Goal: Information Seeking & Learning: Compare options

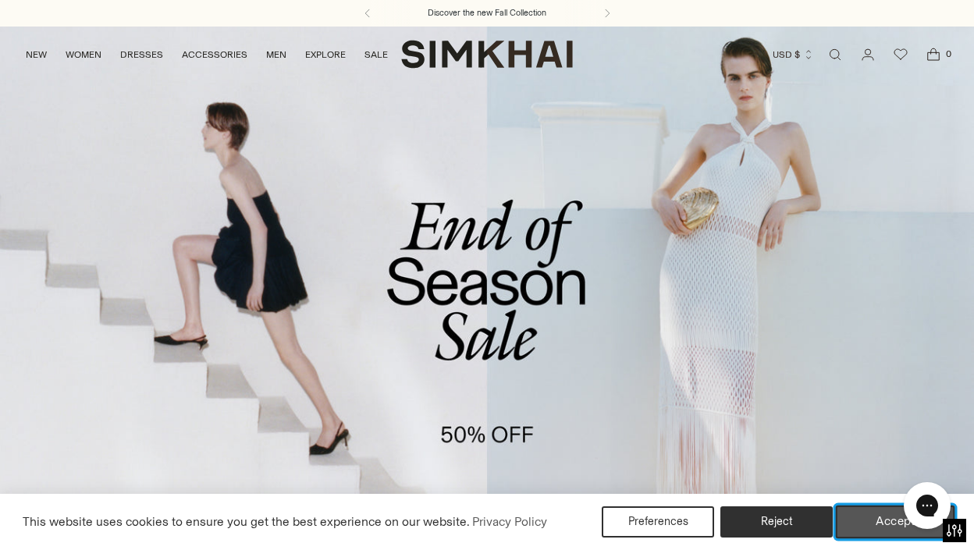
click at [865, 513] on button "Accept" at bounding box center [895, 522] width 119 height 33
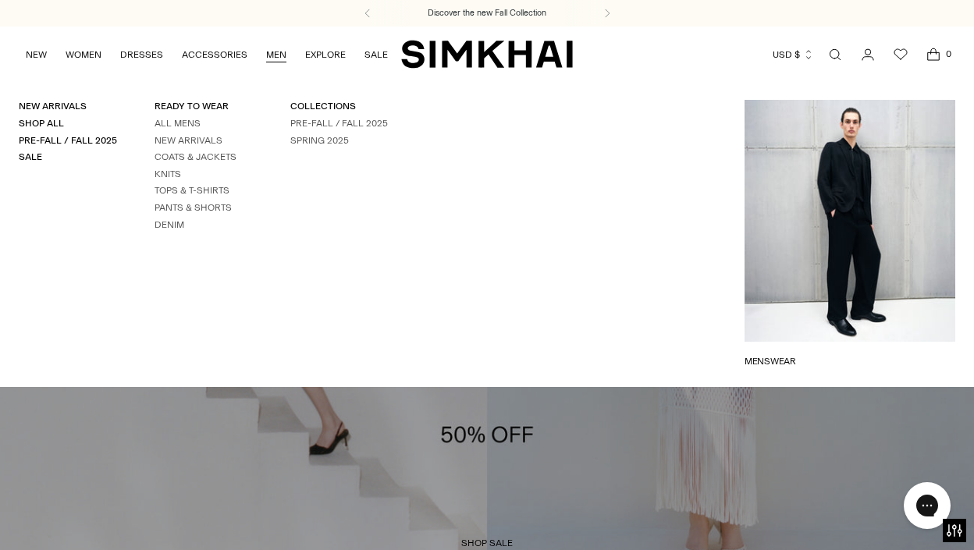
click at [275, 50] on link "MEN" at bounding box center [276, 54] width 20 height 34
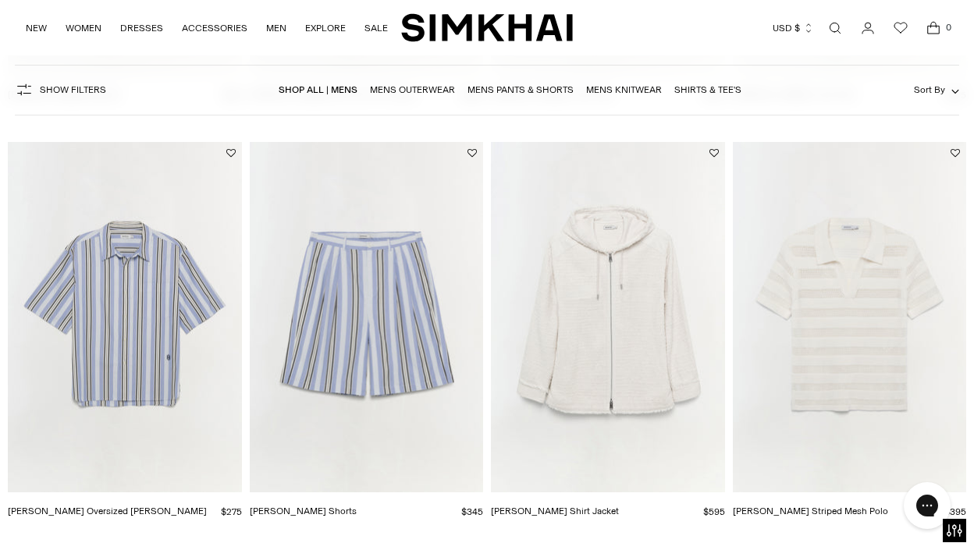
scroll to position [1753, 0]
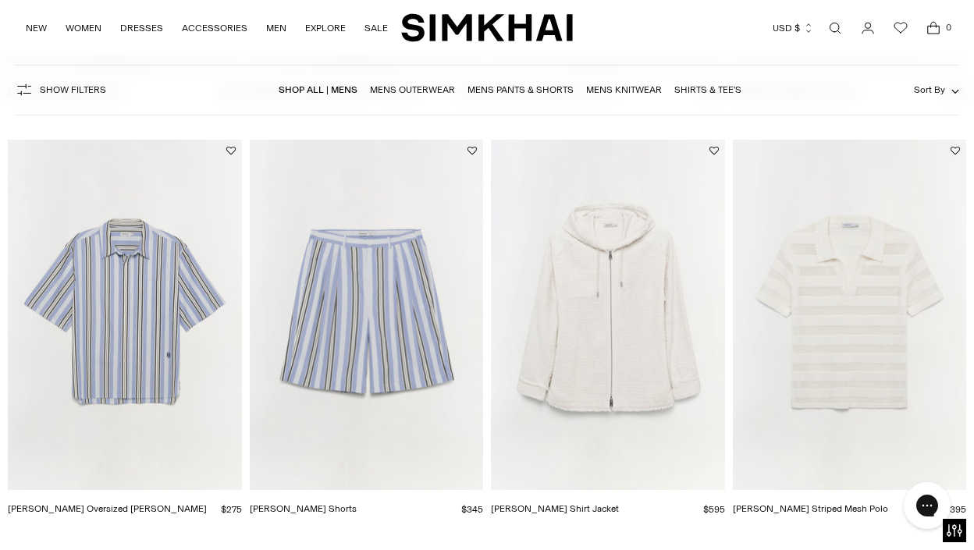
click at [0, 0] on img "Calvin Striped Mesh Polo" at bounding box center [0, 0] width 0 height 0
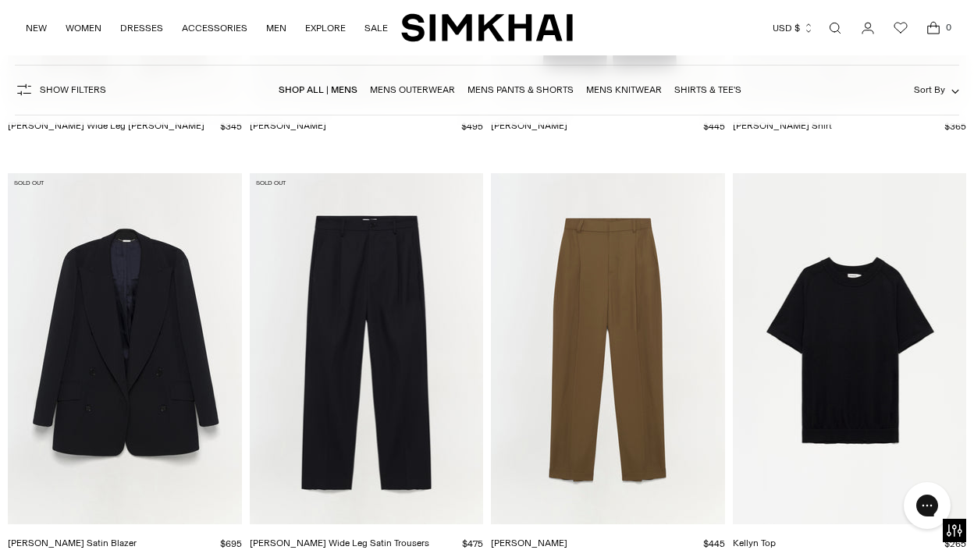
scroll to position [2556, 0]
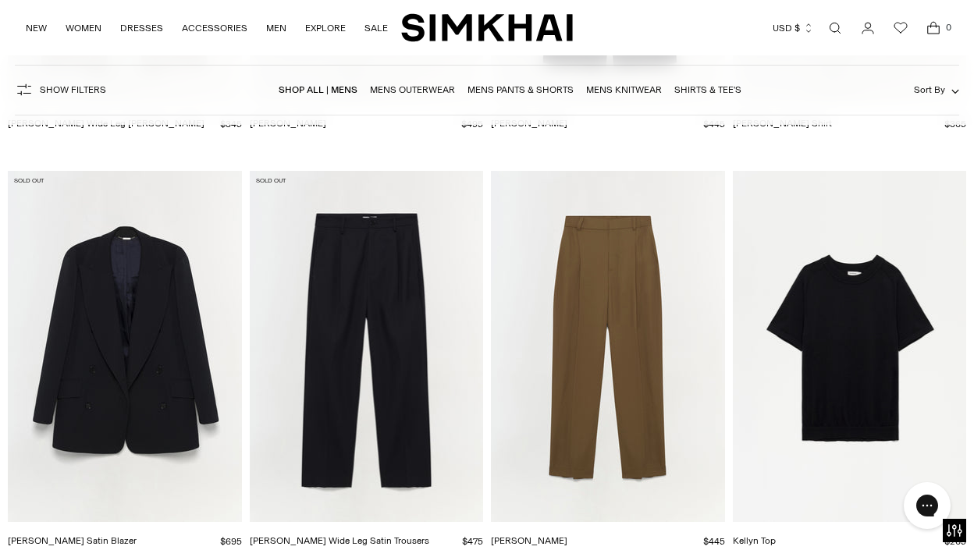
click at [0, 0] on img "Benson Satin Blazer" at bounding box center [0, 0] width 0 height 0
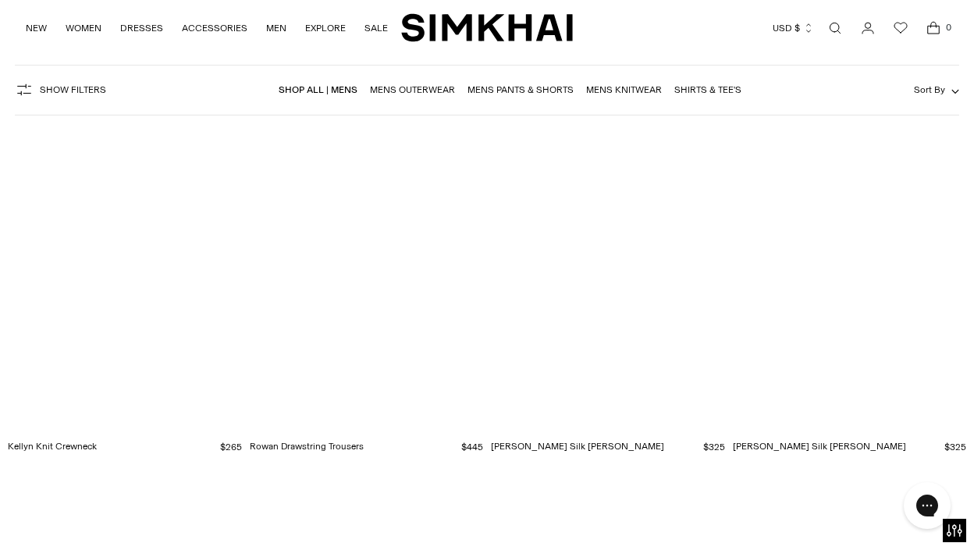
scroll to position [3071, 0]
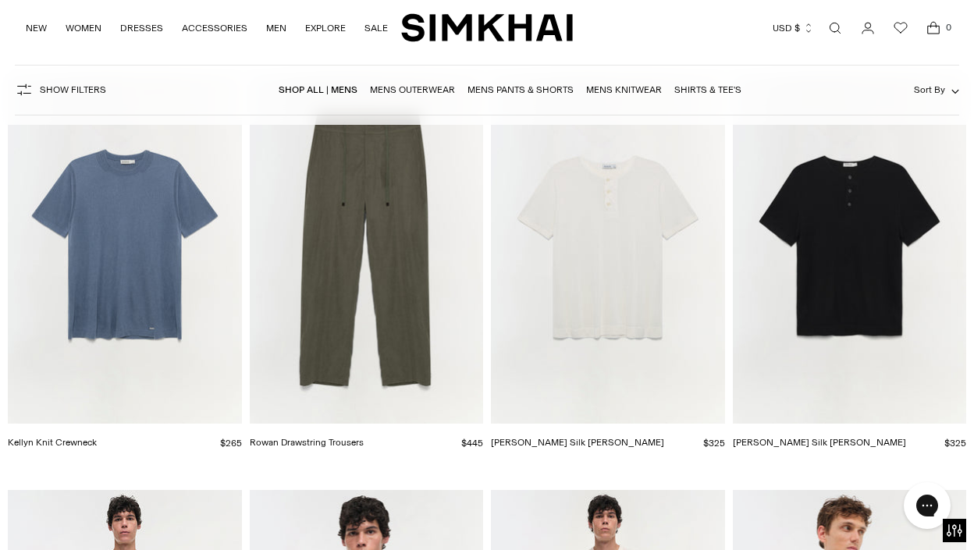
click at [0, 0] on img "Hayes Silk Linen Henley" at bounding box center [0, 0] width 0 height 0
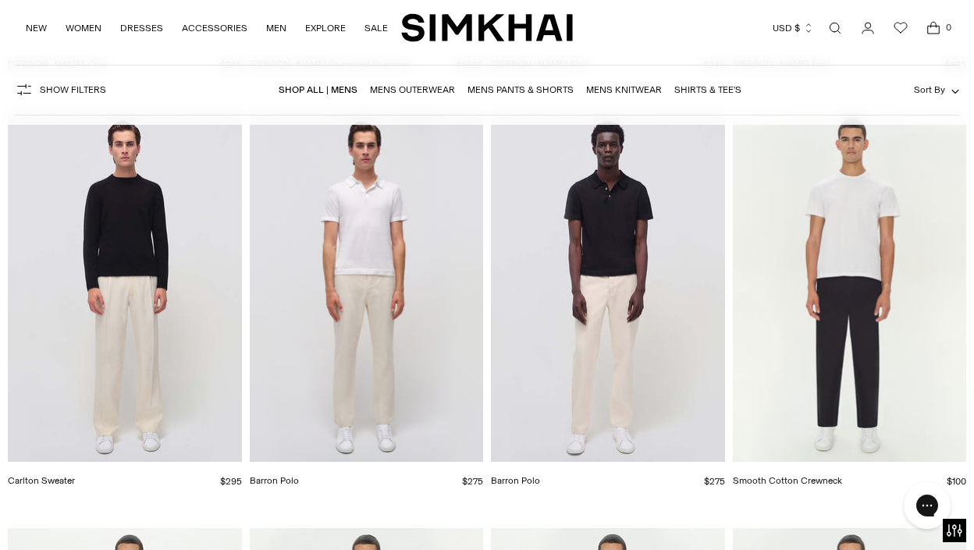
scroll to position [5117, 0]
click at [0, 0] on img "Barron Polo" at bounding box center [0, 0] width 0 height 0
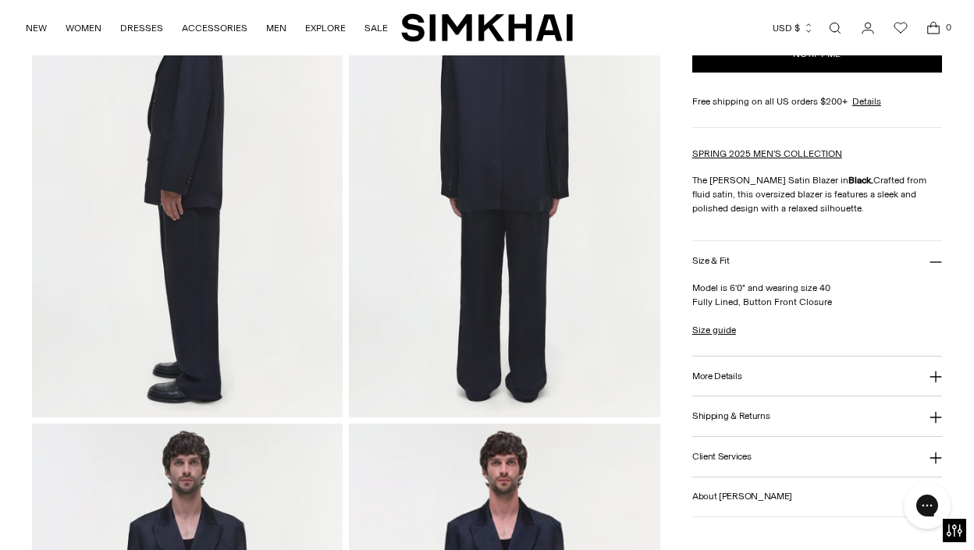
scroll to position [635, 0]
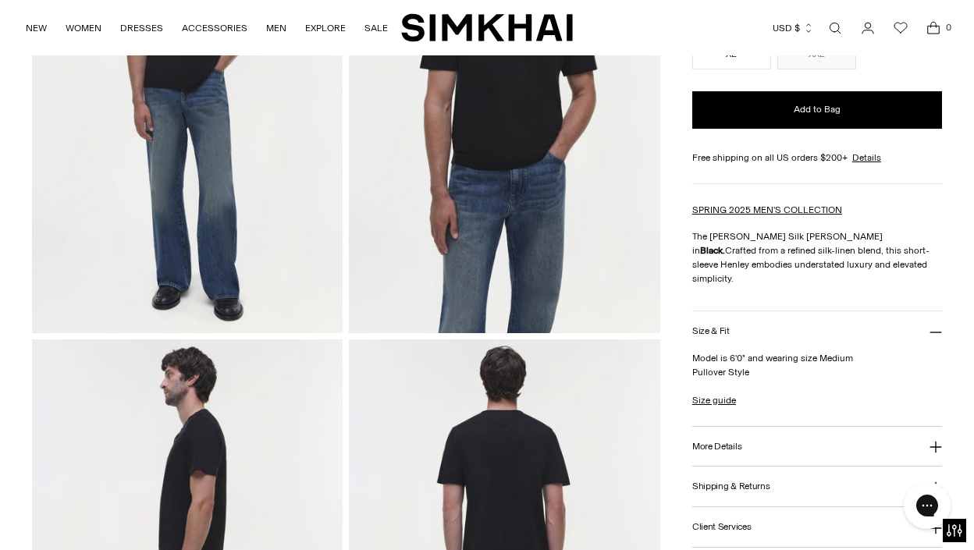
scroll to position [249, 0]
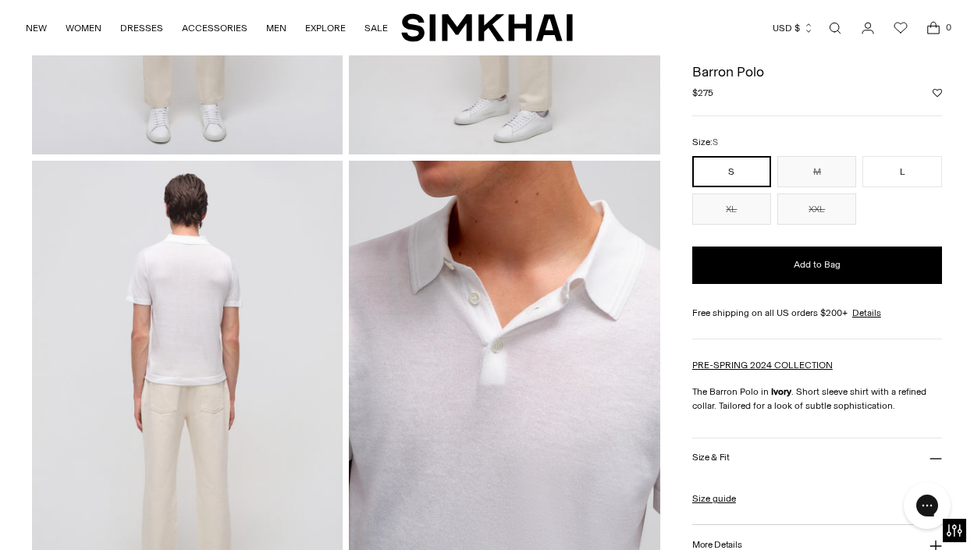
scroll to position [419, 0]
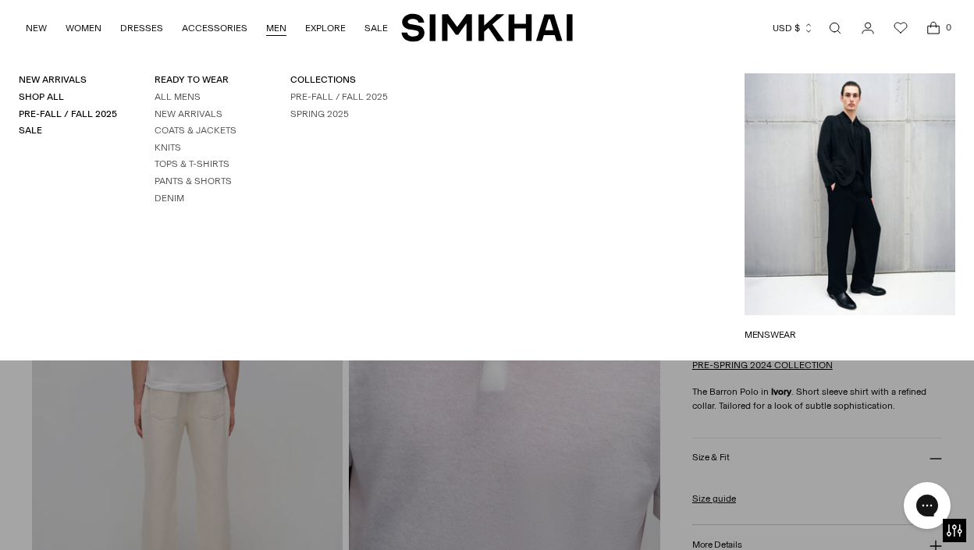
click at [269, 26] on link "MEN" at bounding box center [276, 28] width 20 height 34
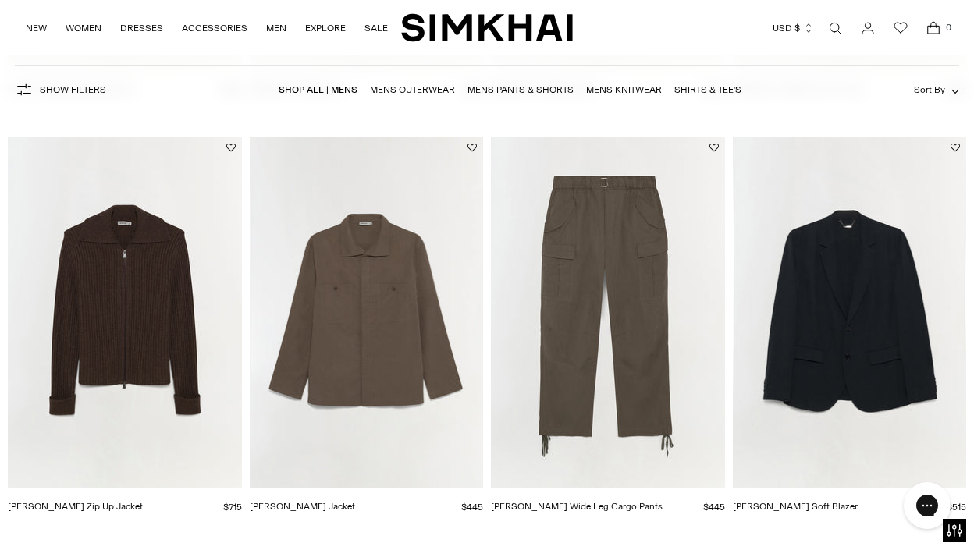
scroll to position [914, 0]
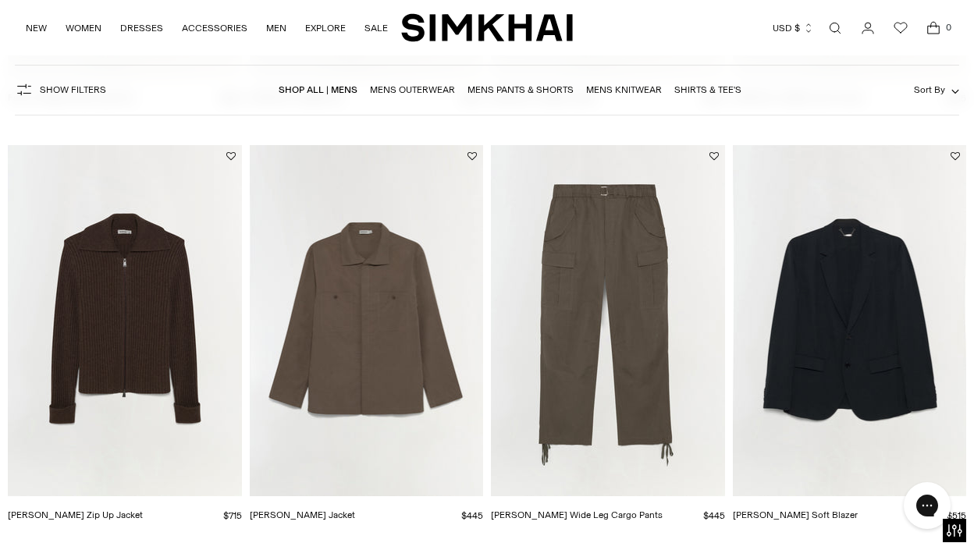
click at [690, 91] on link "Shirts & Tee's" at bounding box center [707, 89] width 67 height 11
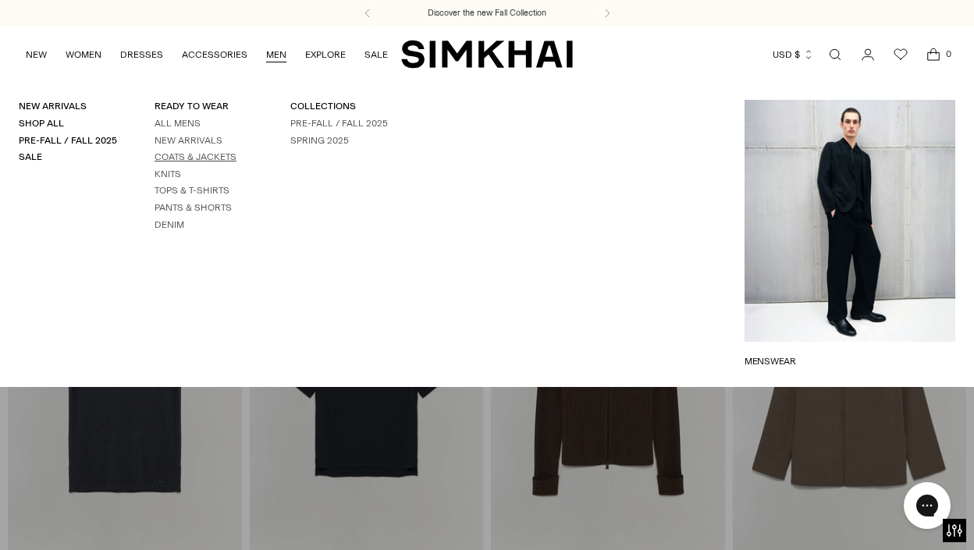
click at [196, 158] on link "Coats & Jackets" at bounding box center [196, 156] width 82 height 11
